Goal: Transaction & Acquisition: Purchase product/service

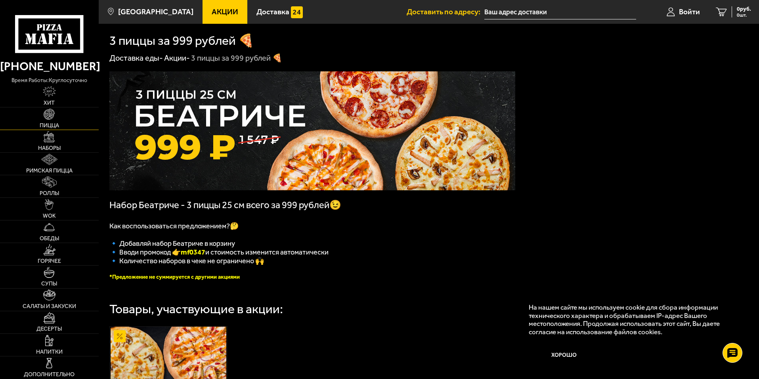
click at [53, 120] on link "Пицца" at bounding box center [49, 118] width 99 height 22
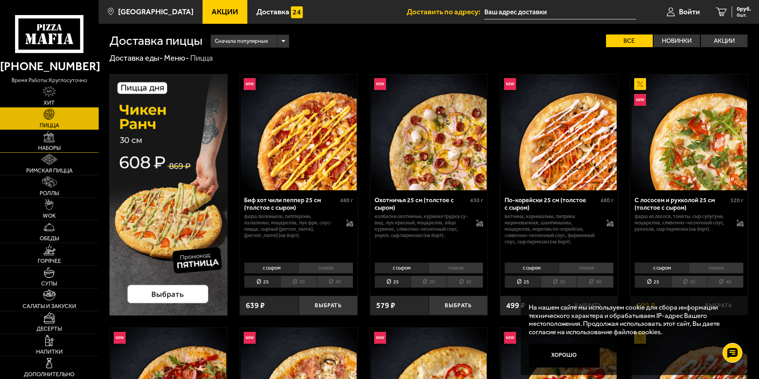
click at [55, 147] on span "Наборы" at bounding box center [49, 148] width 23 height 6
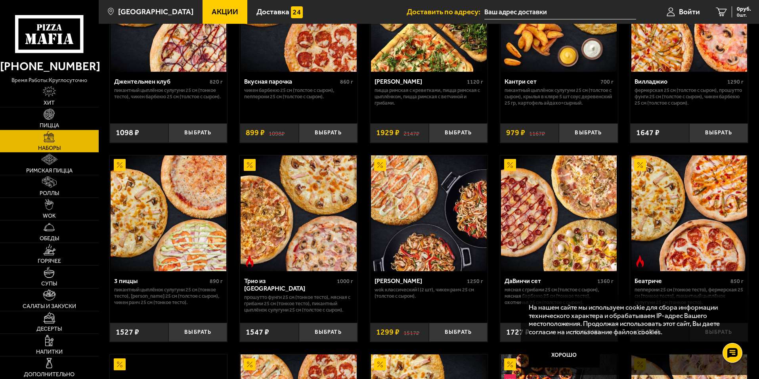
scroll to position [119, 0]
click at [72, 118] on link "Пицца" at bounding box center [49, 118] width 99 height 22
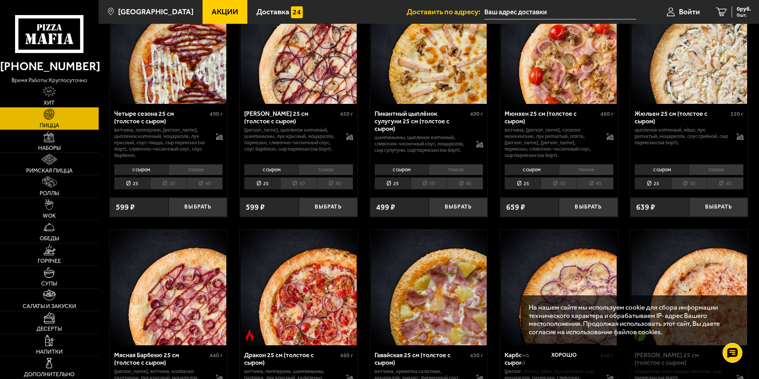
scroll to position [1545, 0]
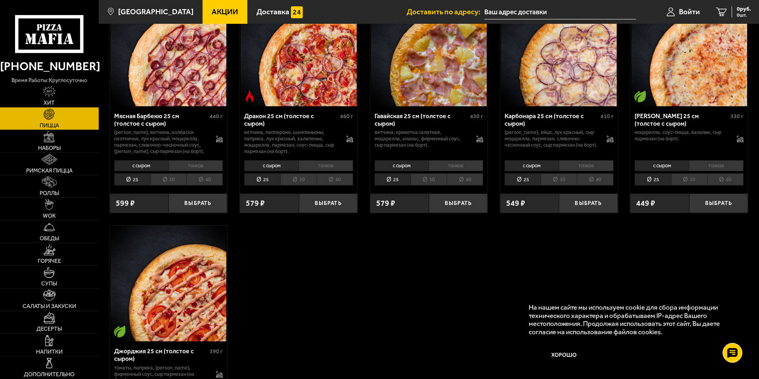
click at [721, 182] on li "40" at bounding box center [725, 179] width 36 height 12
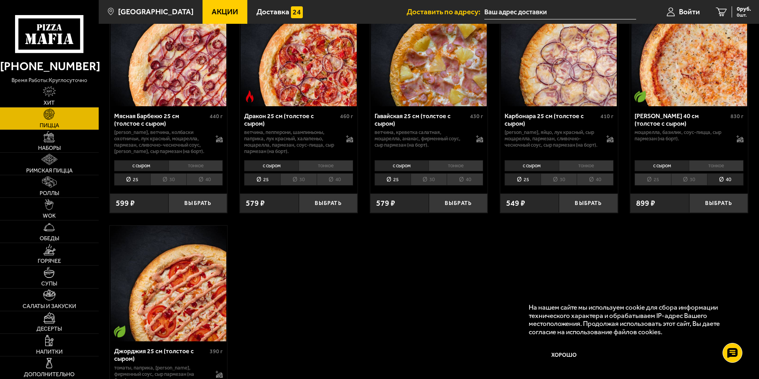
click at [661, 180] on li "25" at bounding box center [652, 179] width 36 height 12
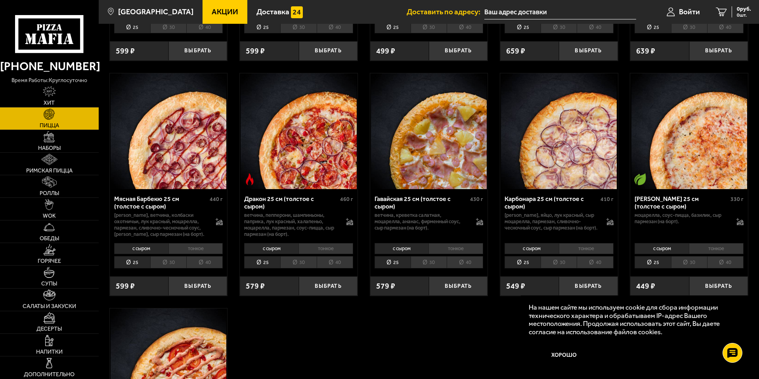
scroll to position [1466, 0]
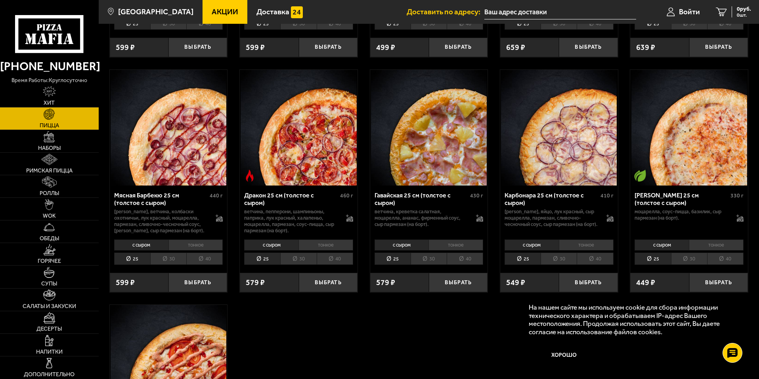
click at [329, 260] on li "40" at bounding box center [335, 258] width 36 height 12
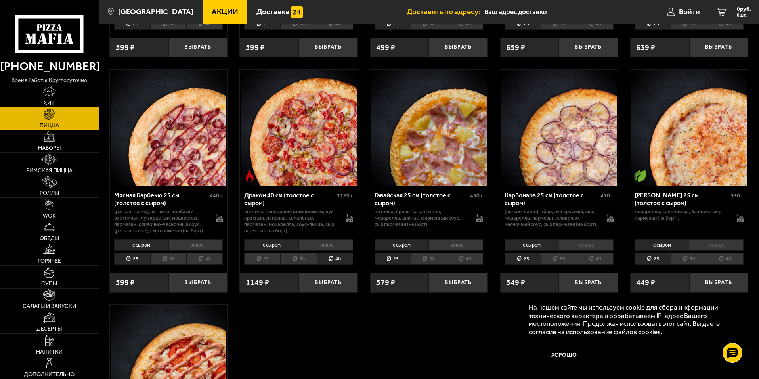
click at [279, 261] on li "25" at bounding box center [262, 258] width 36 height 12
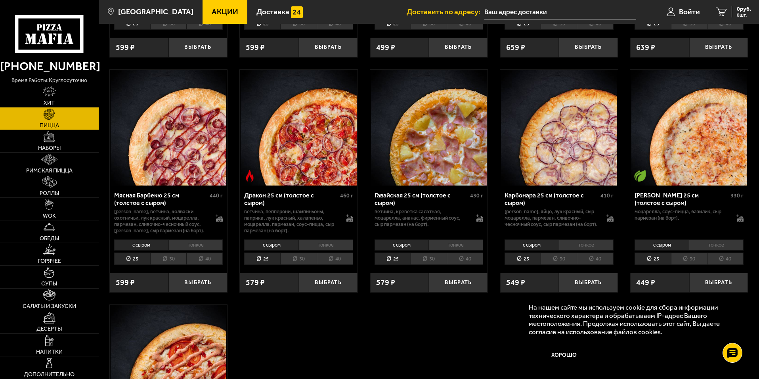
click at [291, 261] on li "30" at bounding box center [298, 258] width 36 height 12
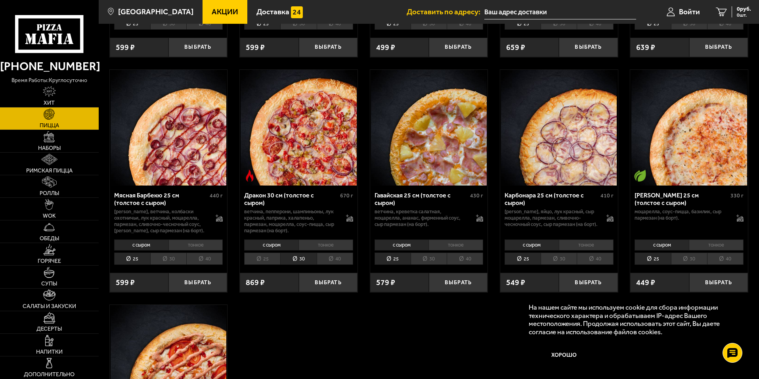
click at [332, 256] on li "40" at bounding box center [335, 258] width 36 height 12
click at [263, 263] on li "25" at bounding box center [262, 258] width 36 height 12
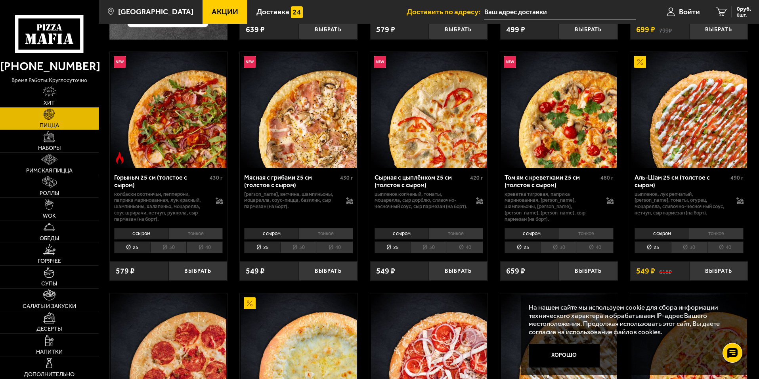
scroll to position [277, 0]
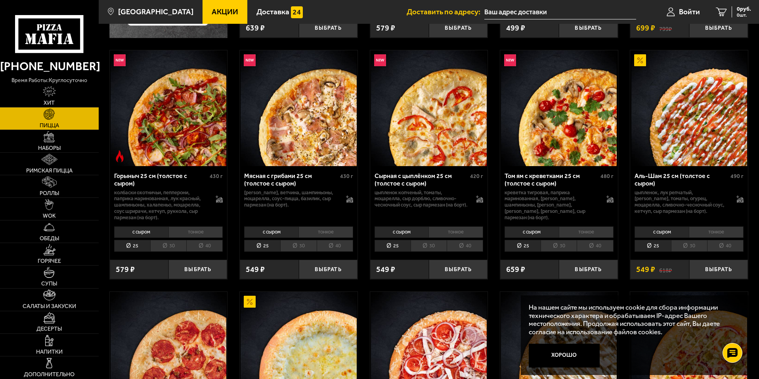
click at [335, 245] on li "40" at bounding box center [335, 246] width 36 height 12
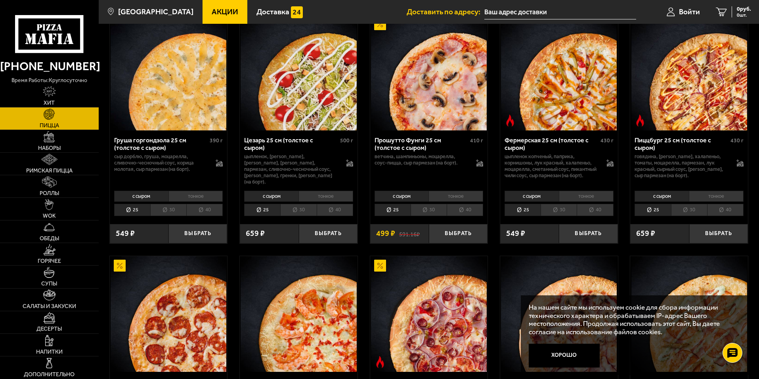
scroll to position [792, 0]
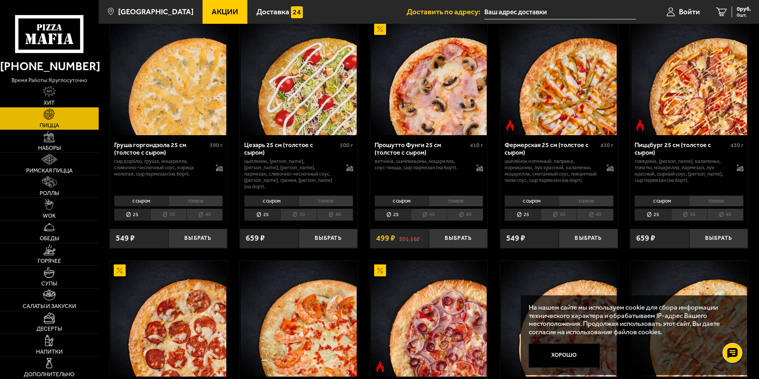
click at [456, 221] on li "40" at bounding box center [465, 214] width 36 height 12
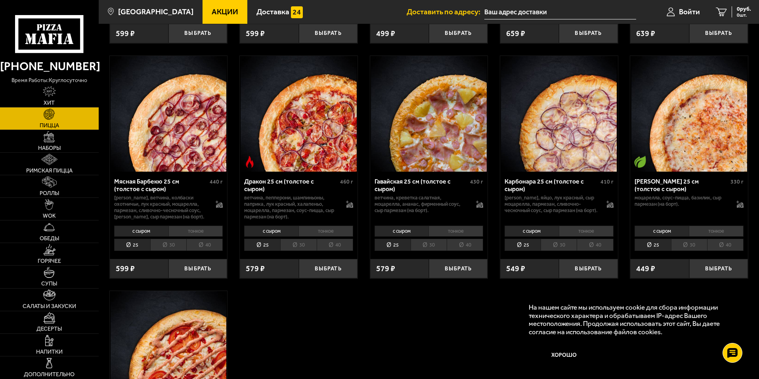
scroll to position [1426, 0]
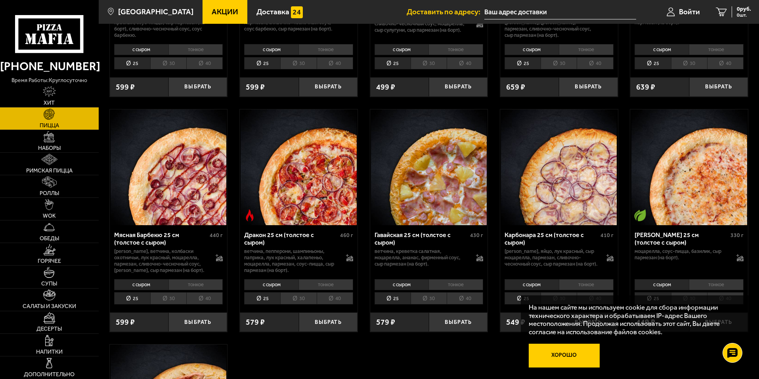
click at [570, 354] on button "Хорошо" at bounding box center [564, 356] width 71 height 24
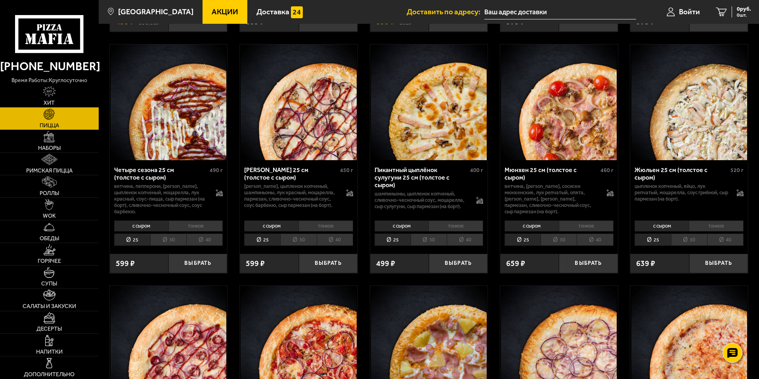
scroll to position [1189, 0]
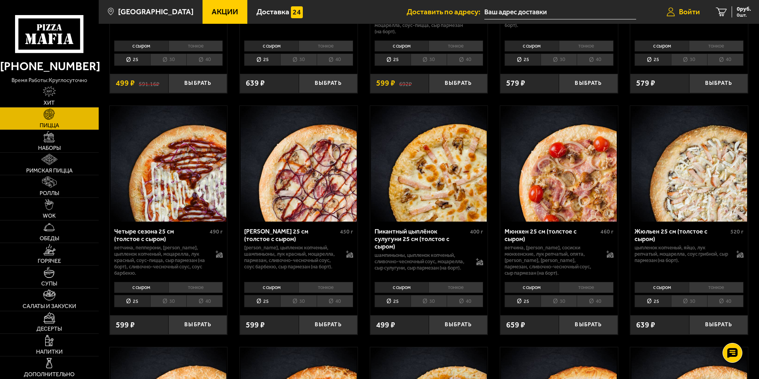
click at [697, 12] on span "Войти" at bounding box center [689, 12] width 21 height 8
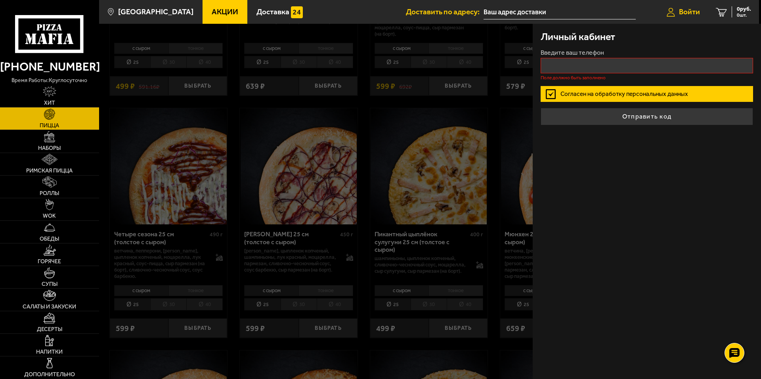
click at [690, 15] on span "Войти" at bounding box center [689, 12] width 21 height 8
click at [515, 32] on div at bounding box center [479, 213] width 761 height 379
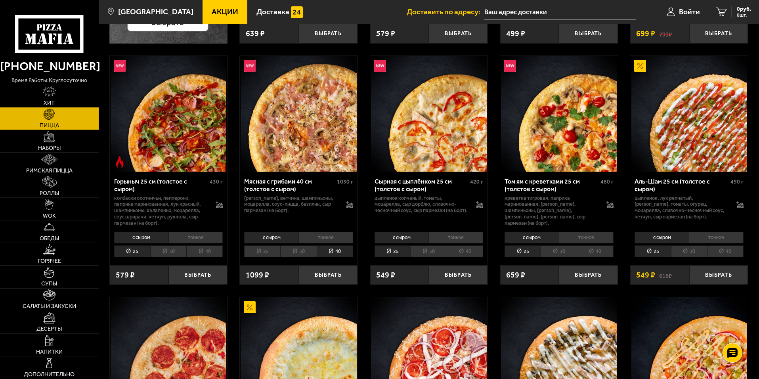
scroll to position [277, 0]
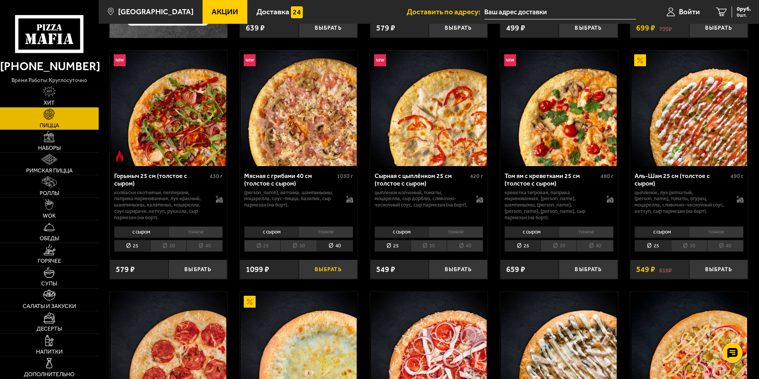
click at [313, 271] on button "Выбрать" at bounding box center [328, 269] width 59 height 19
click at [553, 5] on input "text" at bounding box center [551, 12] width 152 height 15
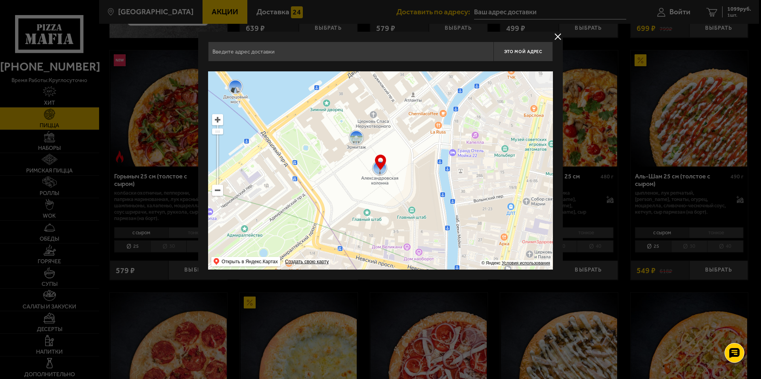
click at [326, 56] on input "text" at bounding box center [350, 52] width 285 height 20
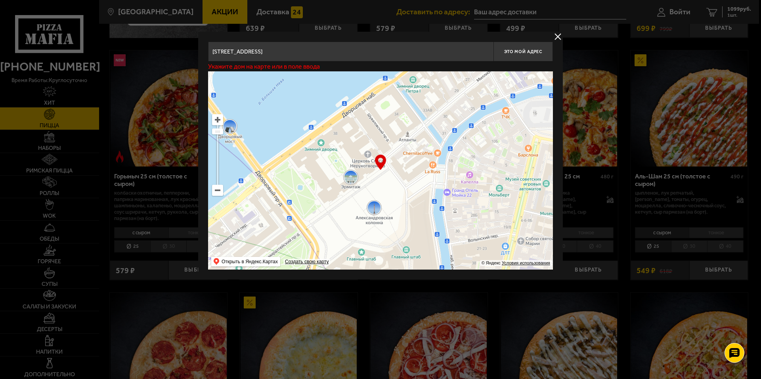
drag, startPoint x: 420, startPoint y: 147, endPoint x: 412, endPoint y: 182, distance: 36.1
click at [414, 186] on ymaps at bounding box center [380, 170] width 345 height 198
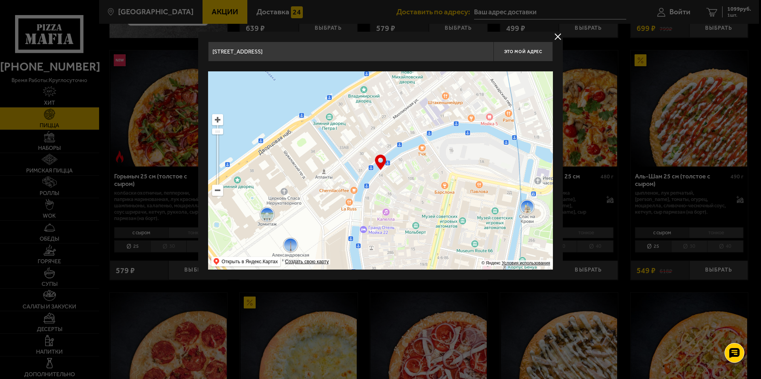
drag, startPoint x: 445, startPoint y: 131, endPoint x: 344, endPoint y: 179, distance: 111.5
click at [319, 191] on ymaps at bounding box center [380, 170] width 345 height 198
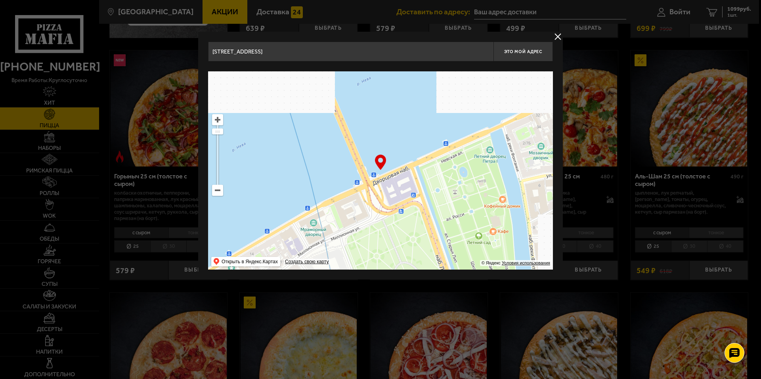
drag, startPoint x: 405, startPoint y: 146, endPoint x: 326, endPoint y: 187, distance: 89.3
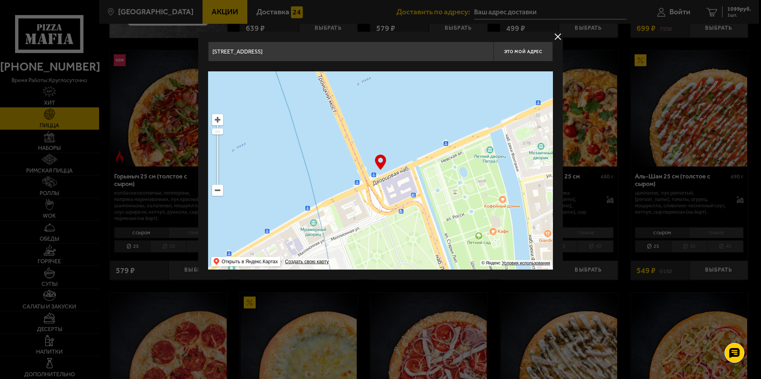
click at [348, 191] on ymaps at bounding box center [380, 170] width 345 height 198
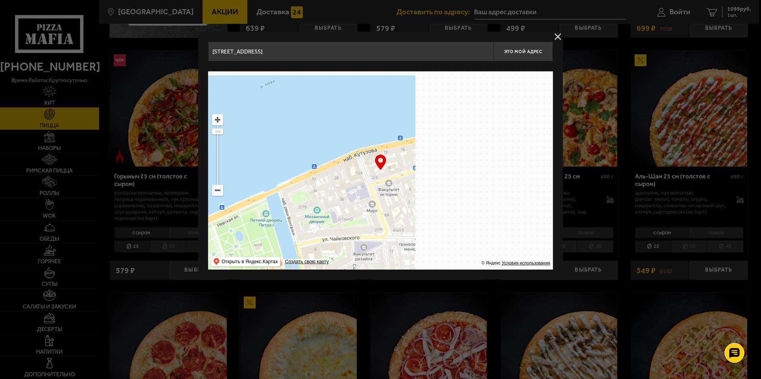
drag, startPoint x: 442, startPoint y: 143, endPoint x: 384, endPoint y: 197, distance: 78.8
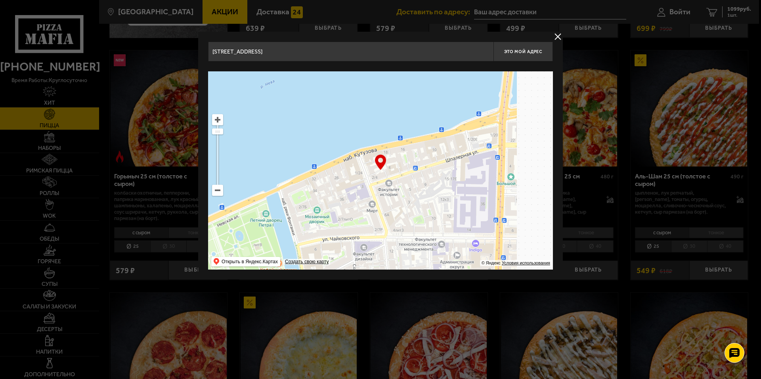
click at [387, 196] on ymaps at bounding box center [380, 170] width 345 height 198
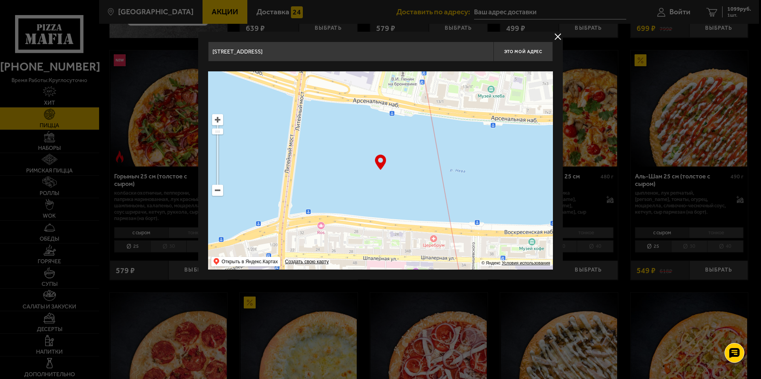
drag, startPoint x: 420, startPoint y: 167, endPoint x: 360, endPoint y: 171, distance: 60.0
click at [360, 171] on ymaps at bounding box center [380, 170] width 345 height 198
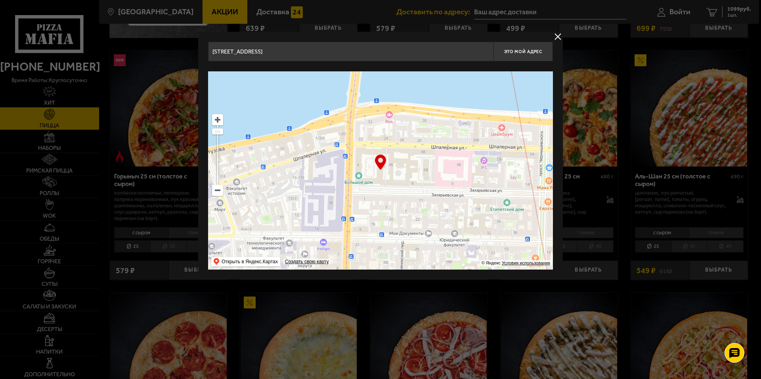
click at [215, 191] on ymaps at bounding box center [217, 190] width 10 height 10
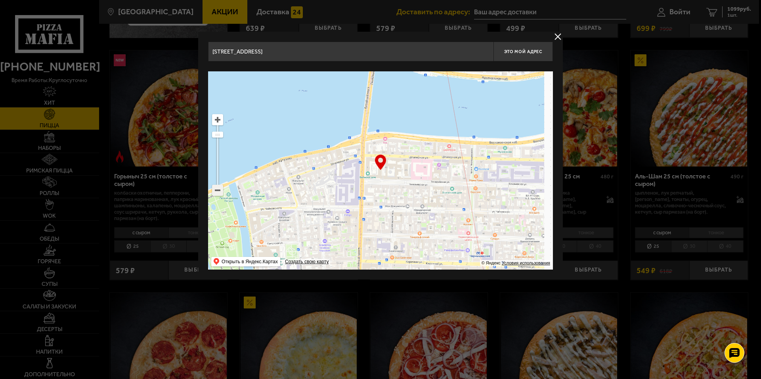
click at [215, 191] on ymaps at bounding box center [217, 190] width 10 height 10
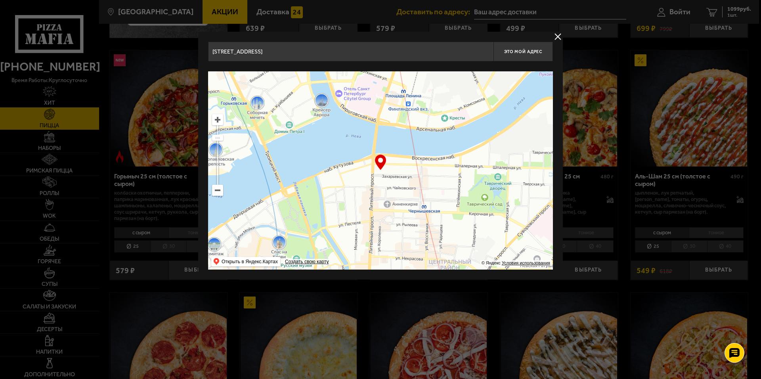
click at [215, 191] on ymaps at bounding box center [217, 190] width 10 height 10
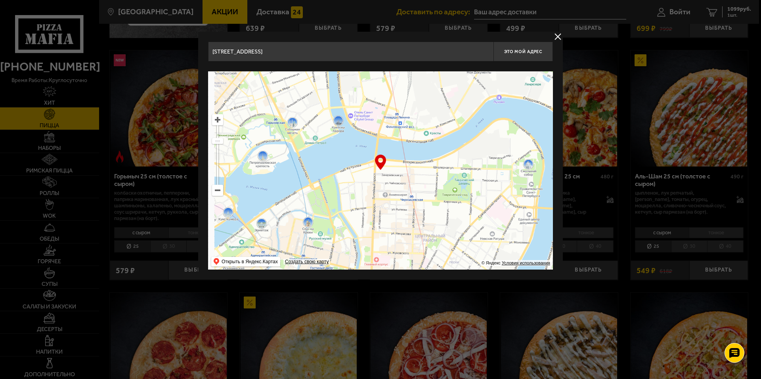
click at [215, 191] on ymaps at bounding box center [217, 190] width 10 height 10
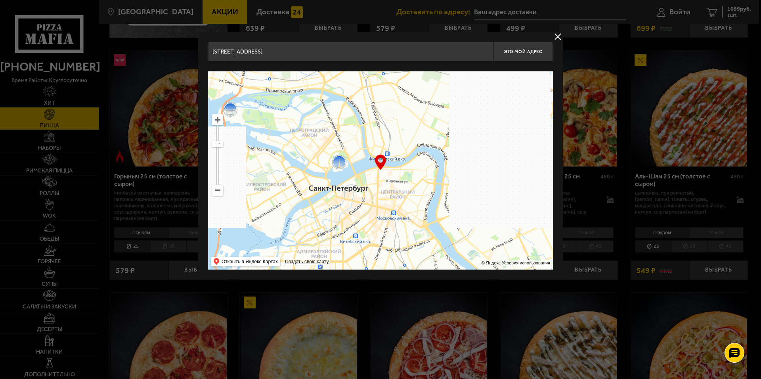
click at [215, 191] on ymaps at bounding box center [217, 190] width 10 height 10
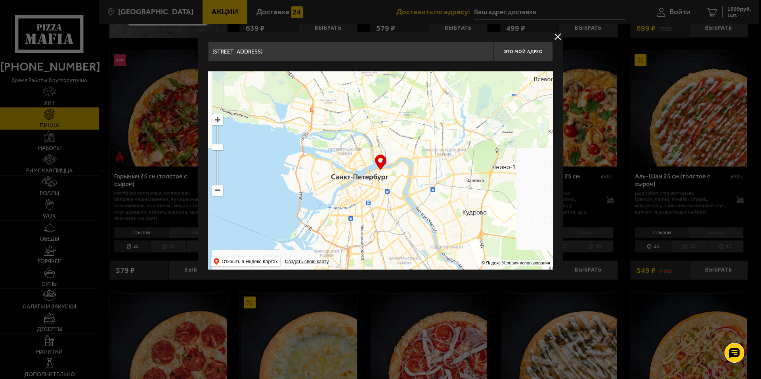
click at [215, 191] on ymaps at bounding box center [217, 190] width 10 height 10
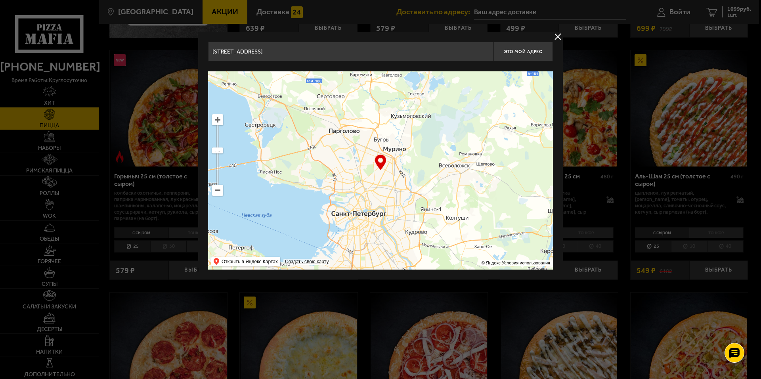
drag, startPoint x: 368, startPoint y: 179, endPoint x: 352, endPoint y: 227, distance: 49.9
click at [352, 227] on ymaps at bounding box center [380, 170] width 345 height 198
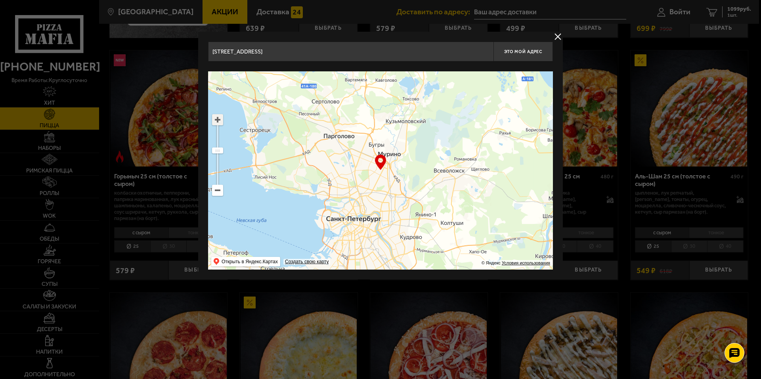
click at [220, 118] on ymaps at bounding box center [217, 120] width 10 height 10
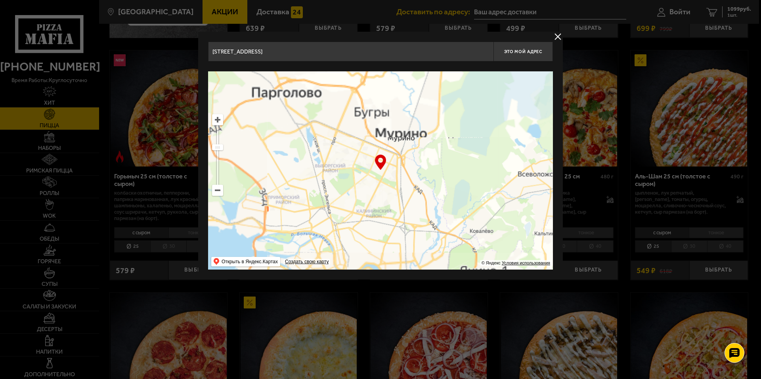
click at [220, 118] on ymaps at bounding box center [217, 120] width 10 height 10
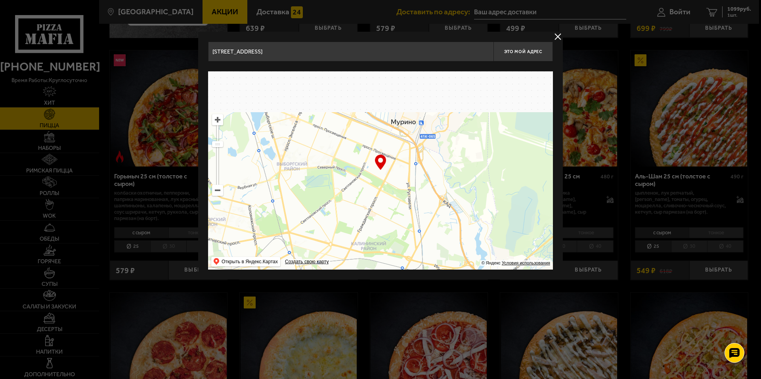
click at [220, 118] on ymaps at bounding box center [217, 120] width 10 height 10
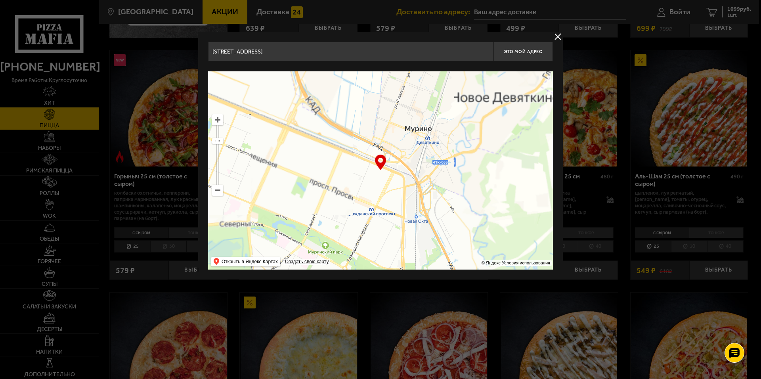
drag, startPoint x: 421, startPoint y: 149, endPoint x: 379, endPoint y: 217, distance: 79.8
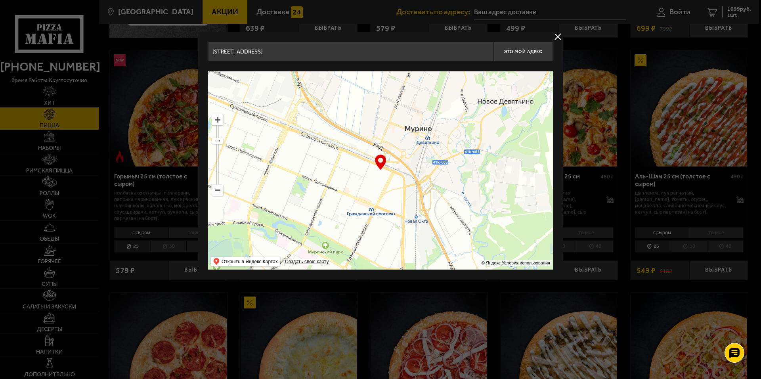
click at [379, 217] on ymaps at bounding box center [380, 170] width 345 height 198
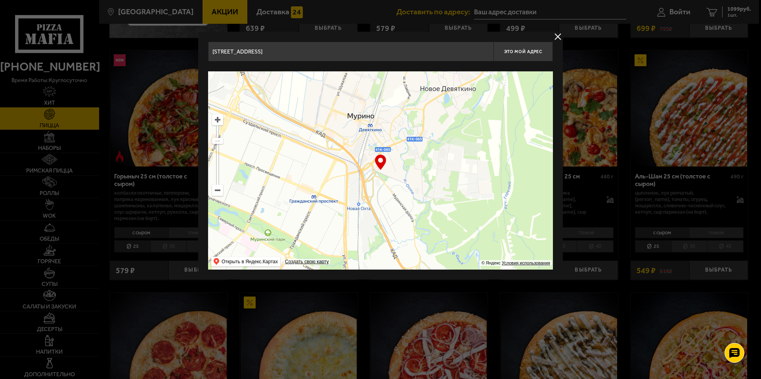
drag, startPoint x: 397, startPoint y: 206, endPoint x: 368, endPoint y: 165, distance: 50.8
click at [368, 165] on ymaps at bounding box center [380, 170] width 345 height 198
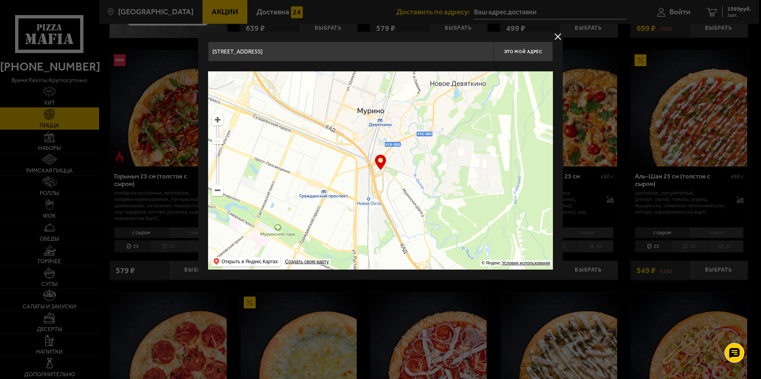
click at [215, 122] on ymaps at bounding box center [217, 120] width 10 height 10
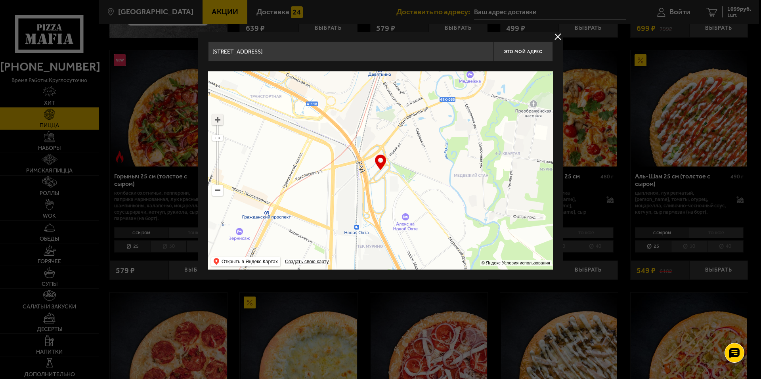
click at [215, 122] on ymaps at bounding box center [217, 120] width 10 height 10
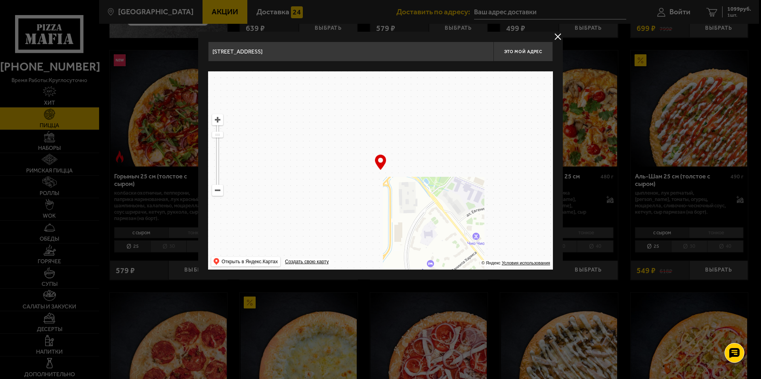
click at [215, 122] on ymaps at bounding box center [217, 120] width 10 height 10
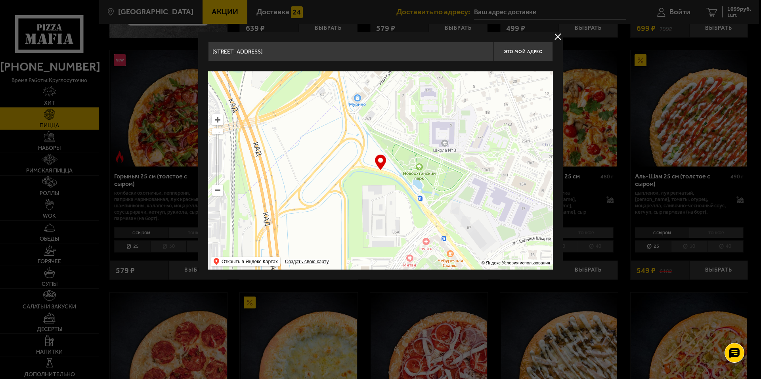
drag, startPoint x: 423, startPoint y: 152, endPoint x: 269, endPoint y: 136, distance: 154.9
click at [270, 136] on ymaps at bounding box center [380, 170] width 345 height 198
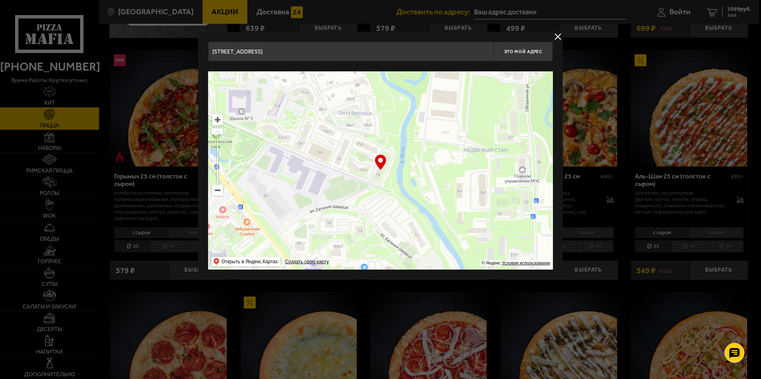
drag, startPoint x: 302, startPoint y: 132, endPoint x: 295, endPoint y: 115, distance: 18.6
click at [295, 115] on ymaps at bounding box center [380, 170] width 345 height 198
type input "[STREET_ADDRESS]"
click at [537, 52] on span "Это мой адрес" at bounding box center [523, 51] width 38 height 5
type input "[STREET_ADDRESS]"
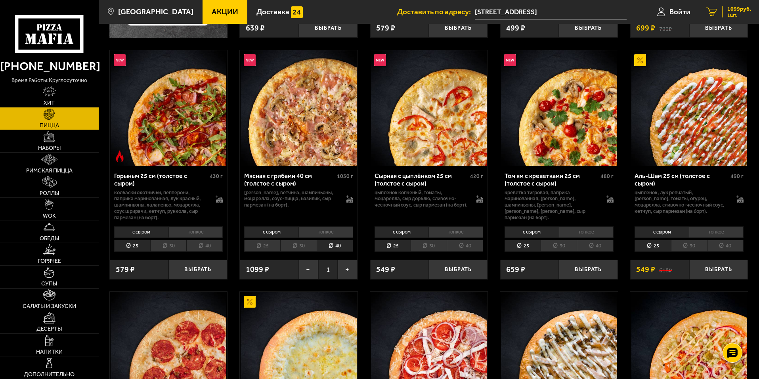
click at [731, 11] on span "1099 руб." at bounding box center [739, 9] width 24 height 6
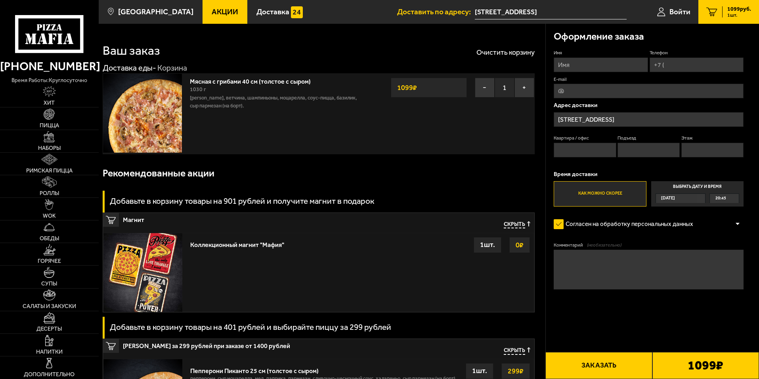
click at [596, 63] on input "Имя" at bounding box center [601, 64] width 94 height 15
type input "[PERSON_NAME]"
type input "[EMAIL_ADDRESS][DOMAIN_NAME]"
type input "457"
type input "2"
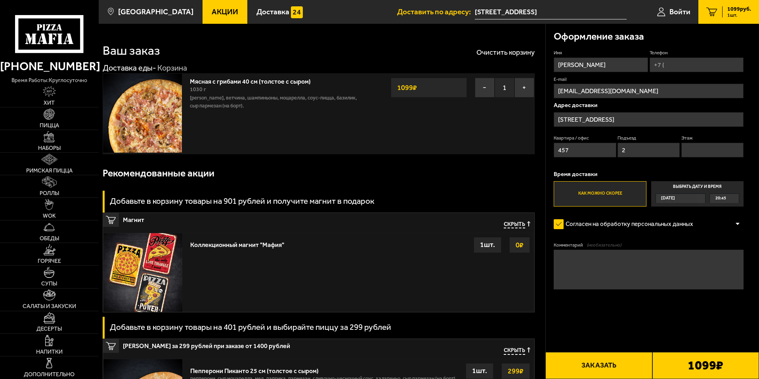
type input "15"
click at [670, 68] on input "Телефон" at bounding box center [696, 64] width 94 height 15
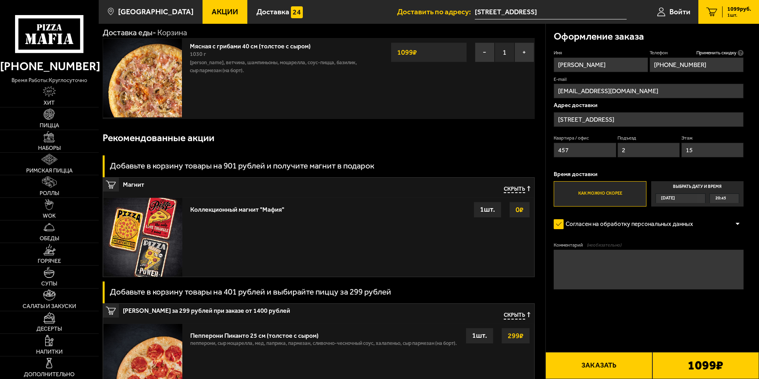
scroll to position [40, 0]
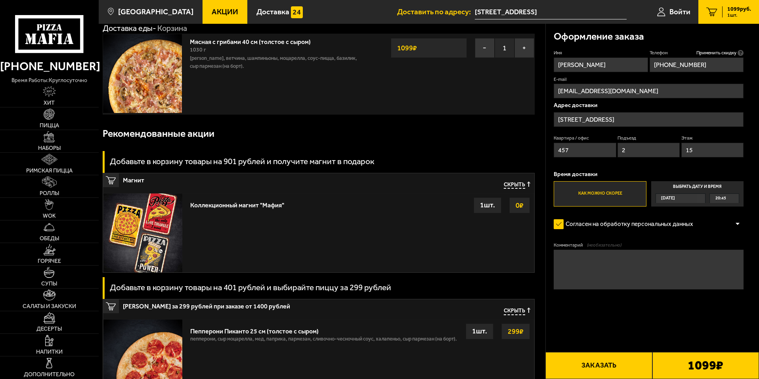
type input "[PHONE_NUMBER]"
click at [721, 199] on span "20:45" at bounding box center [720, 198] width 11 height 9
click at [0, 0] on input "Выбрать дату и время [DATE] 20:45" at bounding box center [0, 0] width 0 height 0
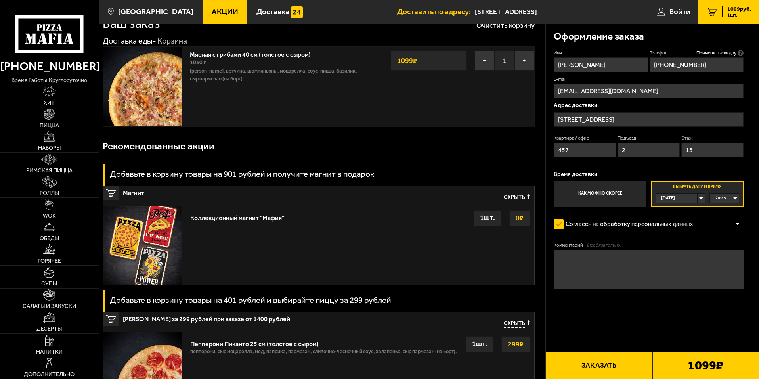
scroll to position [0, 0]
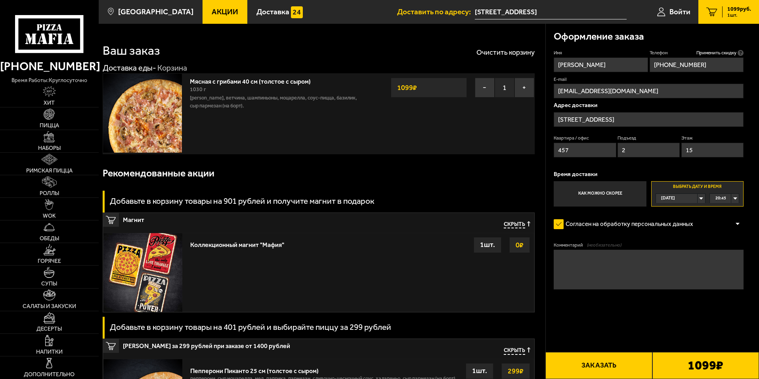
click at [617, 191] on label "Как можно скорее" at bounding box center [600, 193] width 92 height 25
click at [0, 0] on input "Как можно скорее" at bounding box center [0, 0] width 0 height 0
click at [620, 371] on button "Заказать" at bounding box center [598, 365] width 107 height 27
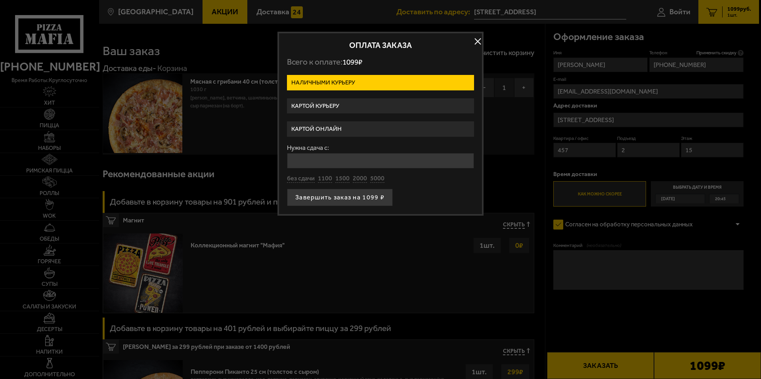
click at [364, 107] on label "Картой курьеру" at bounding box center [380, 105] width 187 height 15
click at [0, 0] on input "Картой курьеру" at bounding box center [0, 0] width 0 height 0
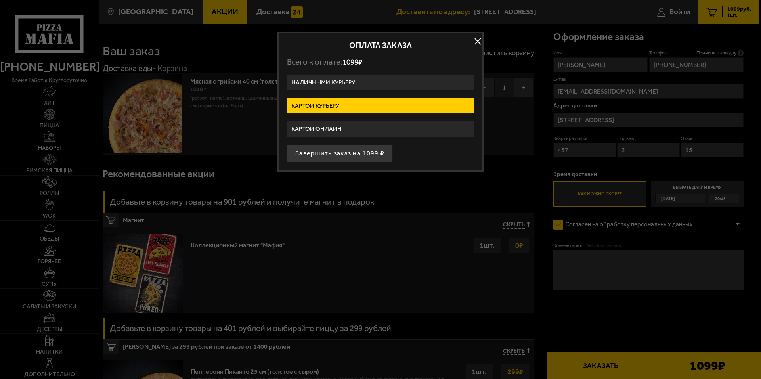
click at [358, 132] on label "Картой онлайн" at bounding box center [380, 128] width 187 height 15
click at [0, 0] on input "Картой онлайн" at bounding box center [0, 0] width 0 height 0
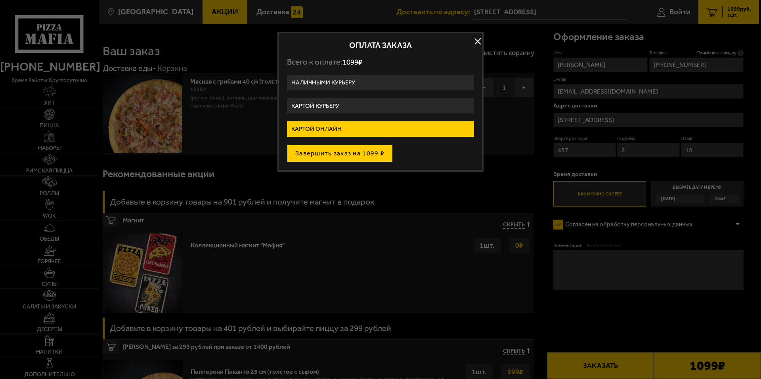
click at [366, 154] on button "Завершить заказ на 1099 ₽" at bounding box center [340, 153] width 106 height 17
